Goal: Task Accomplishment & Management: Complete application form

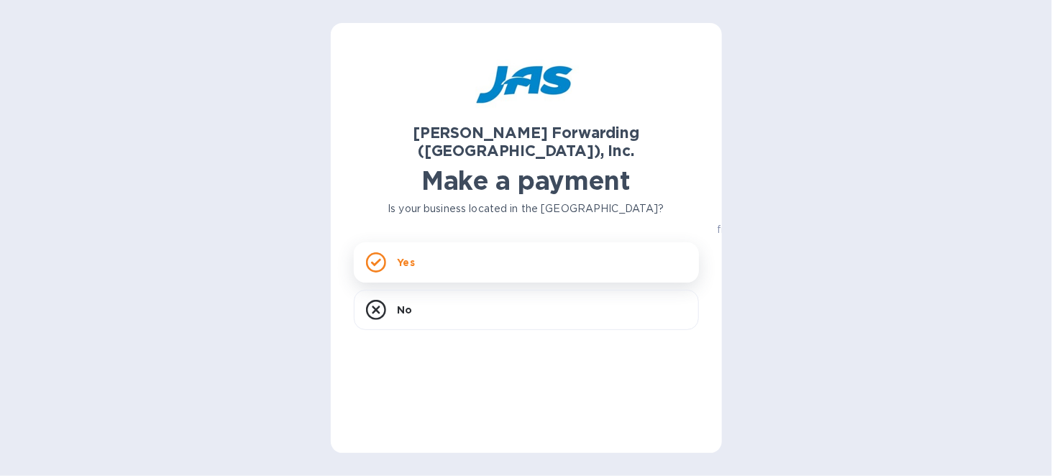
click at [438, 245] on div "Yes" at bounding box center [526, 262] width 345 height 40
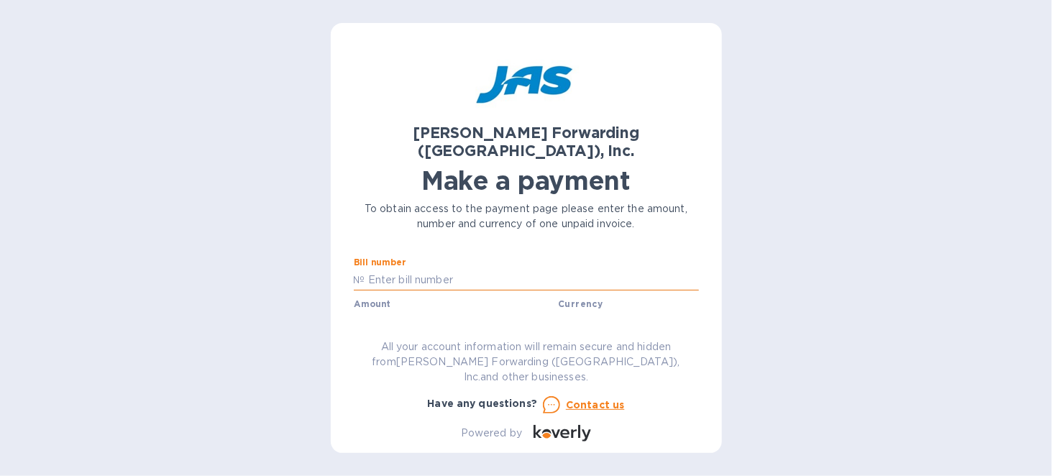
click at [408, 269] on input "text" at bounding box center [532, 280] width 334 height 22
type input "CLT503342784"
click at [388, 311] on input "text" at bounding box center [456, 322] width 193 height 22
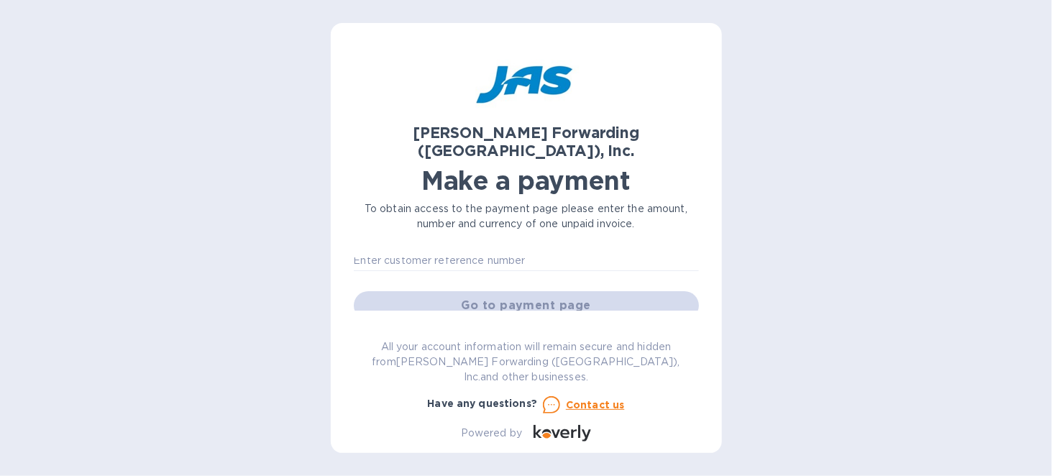
scroll to position [72, 0]
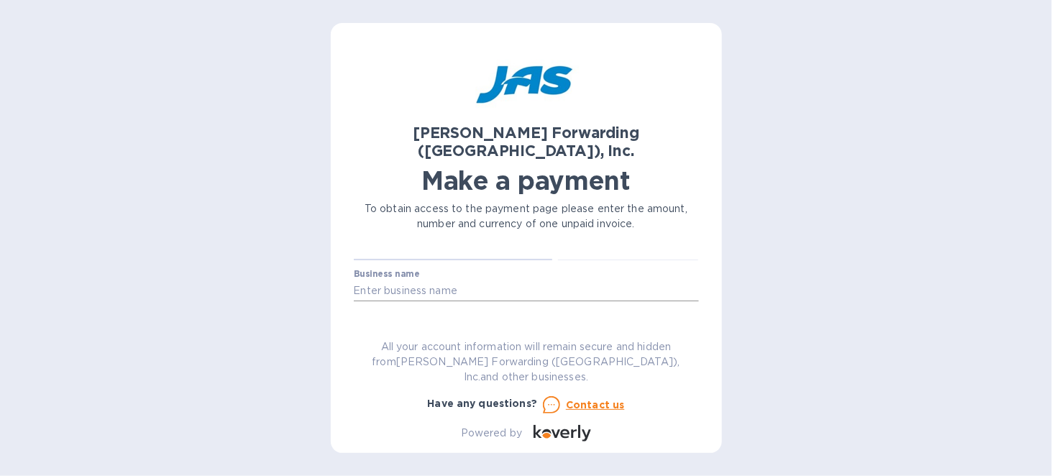
type input "2,011.44"
click at [425, 280] on input "text" at bounding box center [526, 291] width 345 height 22
type input "Cutting Edge Products, Inc."
click at [391, 321] on input "text" at bounding box center [526, 332] width 345 height 22
type input "CUTEDGTRW"
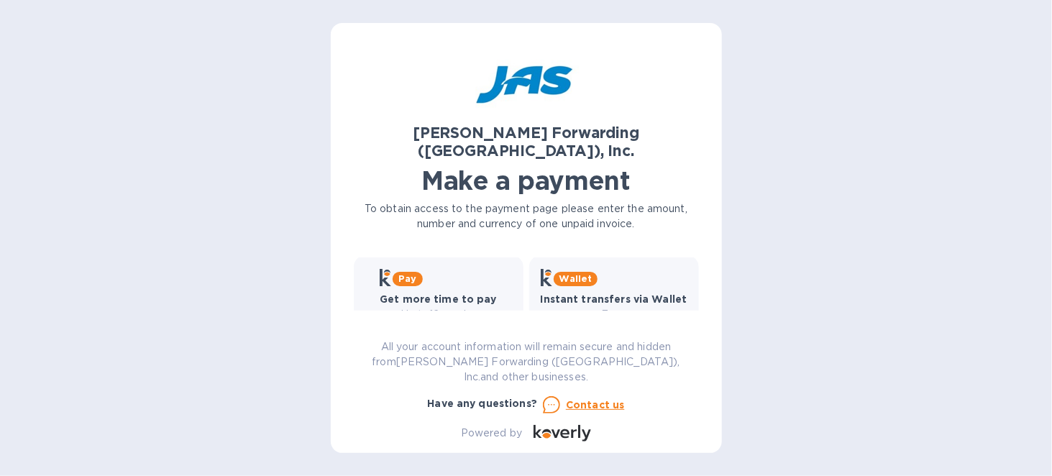
scroll to position [123, 0]
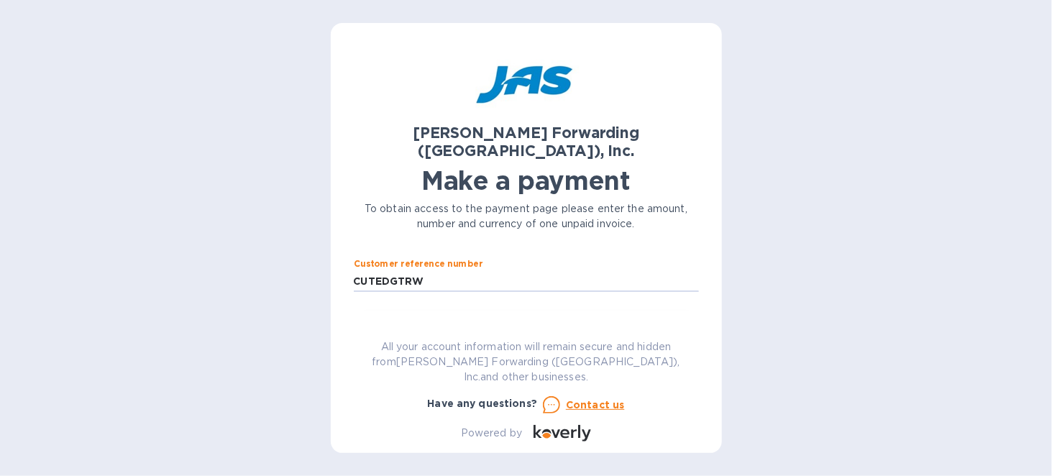
click at [471, 318] on span "Go to payment page" at bounding box center [526, 326] width 322 height 17
